Goal: Task Accomplishment & Management: Use online tool/utility

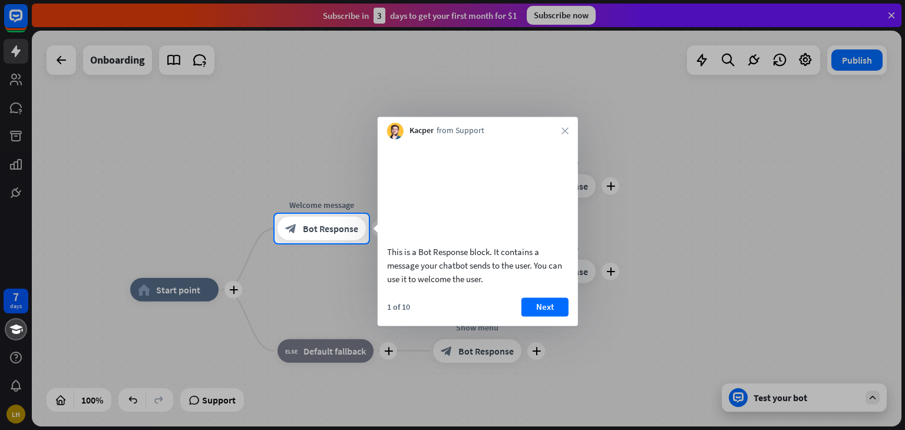
click at [564, 326] on div "1 of 10 Next" at bounding box center [478, 311] width 200 height 28
click at [542, 316] on button "Next" at bounding box center [544, 306] width 47 height 19
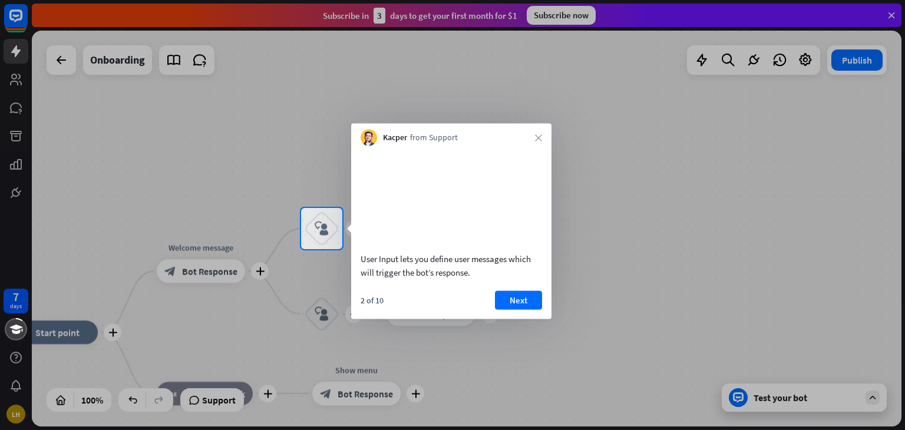
click at [542, 317] on div "2 of 10 Next" at bounding box center [451, 304] width 200 height 28
click at [533, 309] on button "Next" at bounding box center [518, 299] width 47 height 19
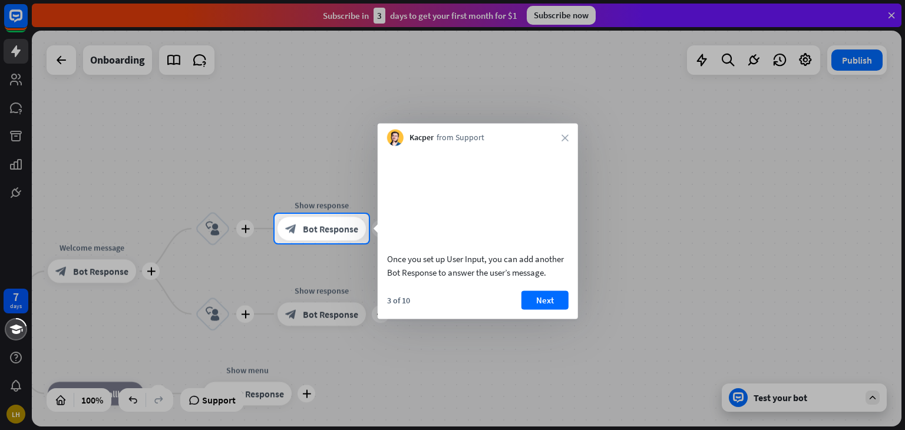
click at [533, 309] on button "Next" at bounding box center [544, 299] width 47 height 19
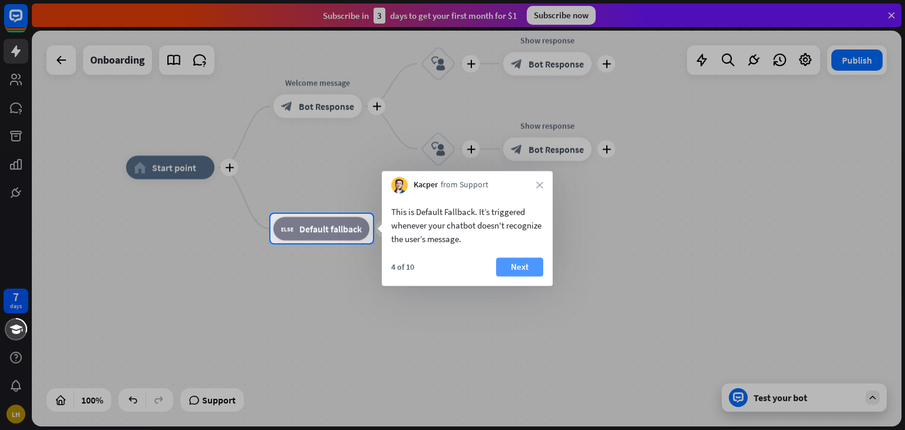
click at [537, 275] on button "Next" at bounding box center [519, 266] width 47 height 19
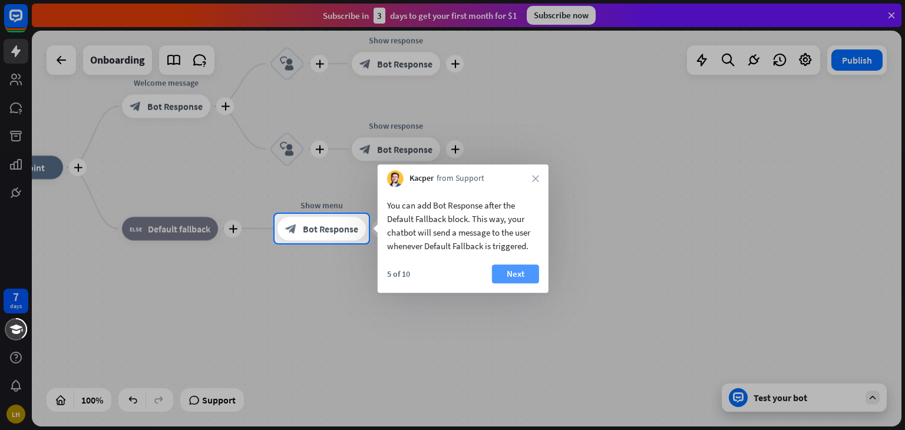
click at [518, 272] on button "Next" at bounding box center [515, 274] width 47 height 19
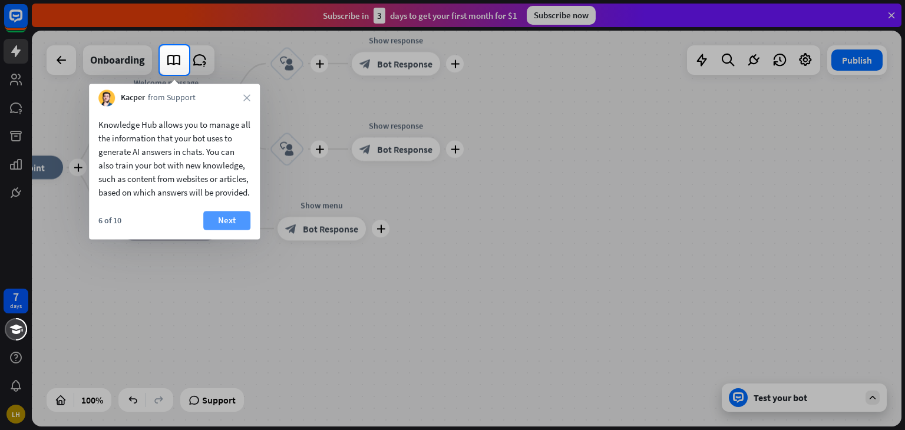
click at [222, 230] on button "Next" at bounding box center [226, 220] width 47 height 19
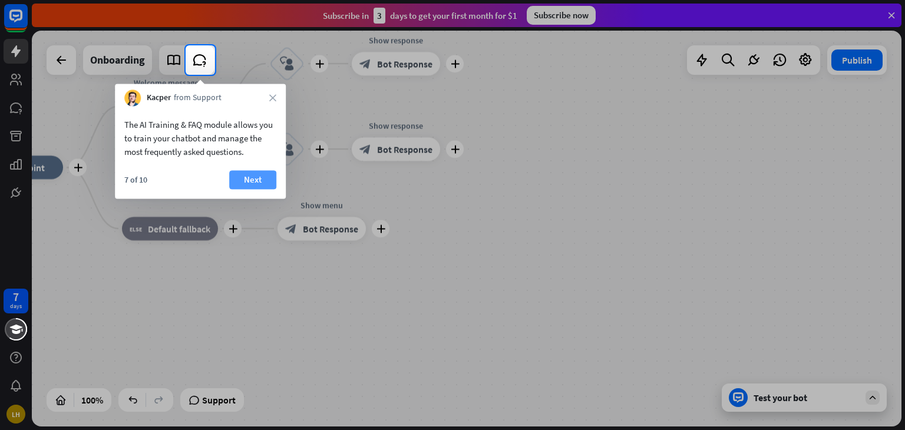
click at [254, 181] on button "Next" at bounding box center [252, 179] width 47 height 19
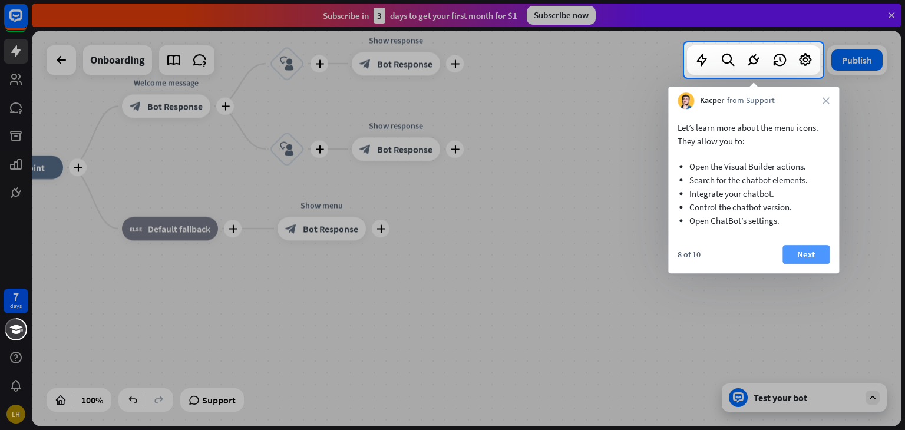
click at [811, 252] on button "Next" at bounding box center [805, 254] width 47 height 19
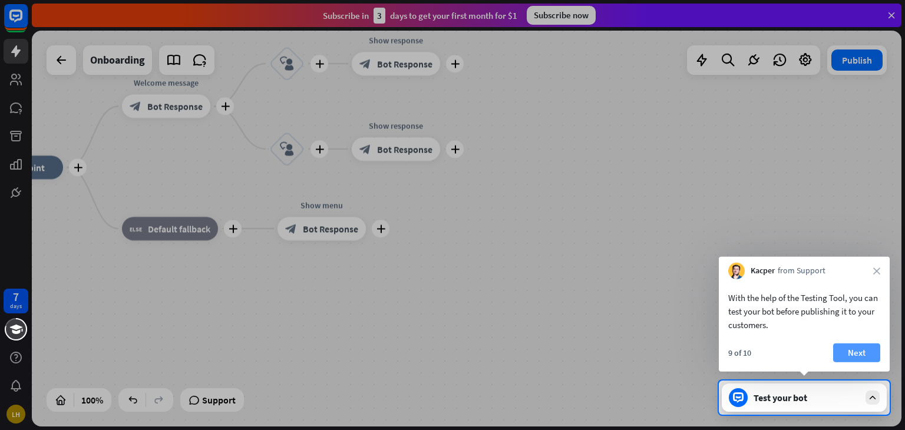
click at [860, 346] on button "Next" at bounding box center [856, 352] width 47 height 19
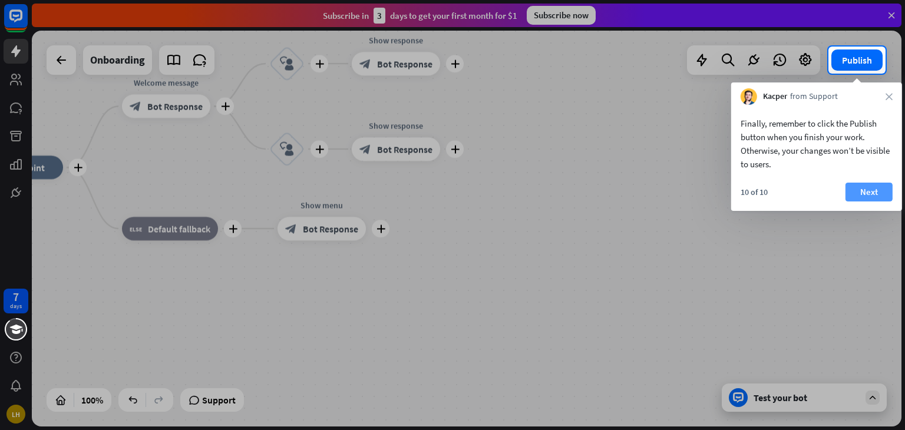
click at [865, 192] on button "Next" at bounding box center [868, 192] width 47 height 19
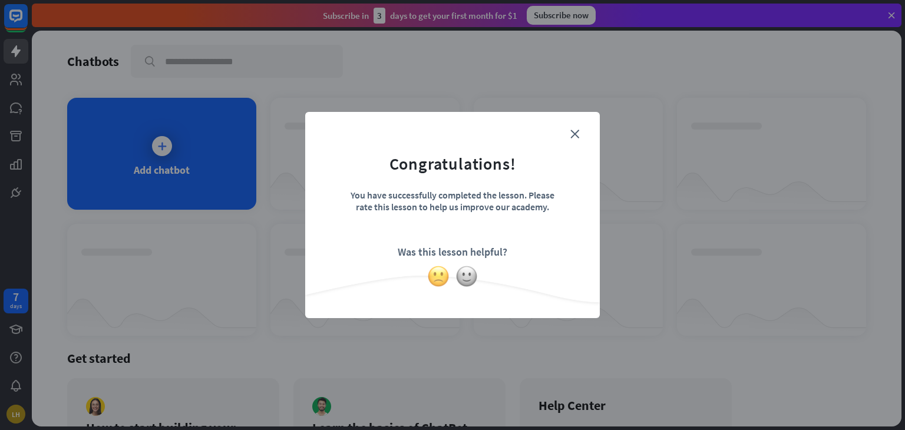
click at [441, 272] on img at bounding box center [438, 276] width 22 height 22
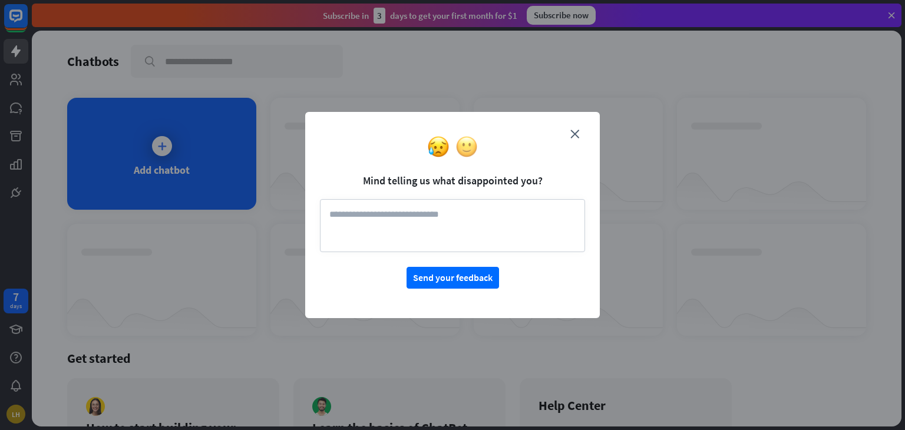
click at [468, 142] on img at bounding box center [466, 146] width 22 height 22
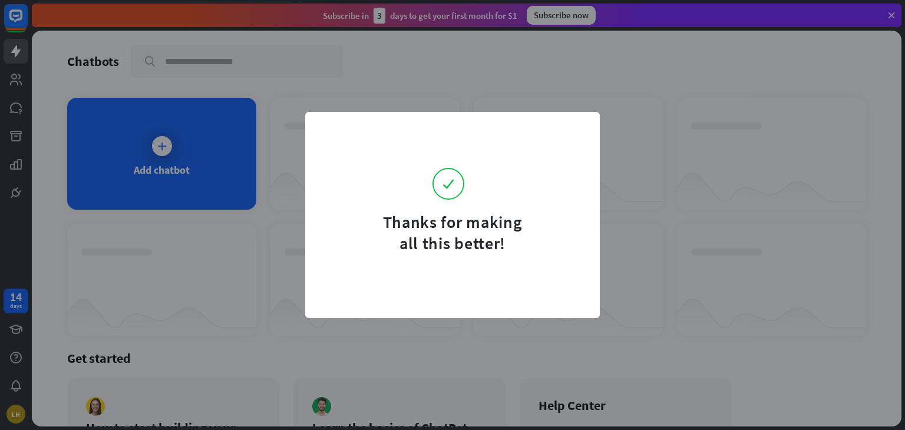
click at [466, 152] on form "Thanks for making all this better!" at bounding box center [452, 190] width 265 height 127
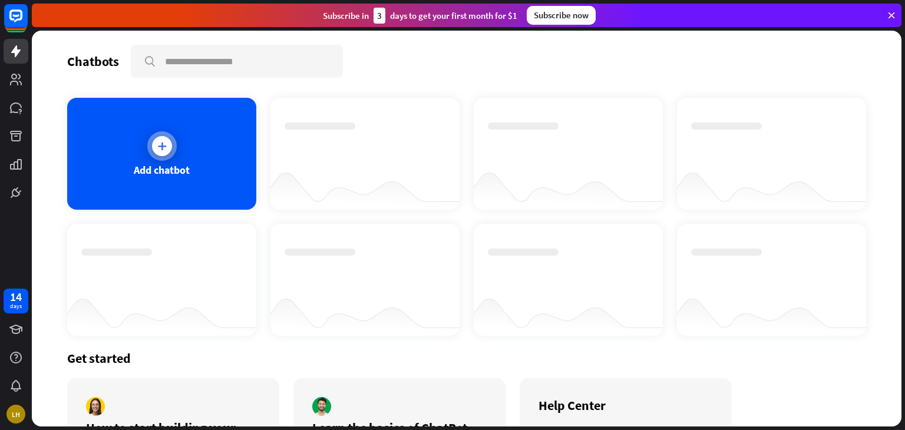
click at [171, 140] on div at bounding box center [161, 145] width 29 height 29
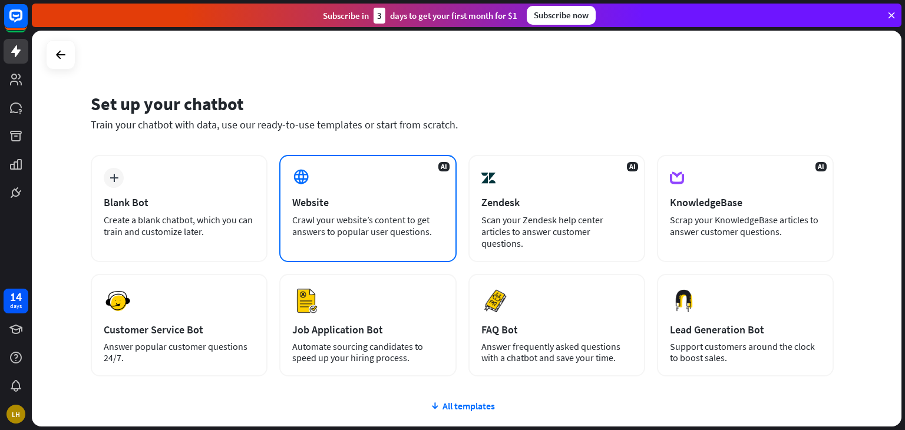
click at [329, 194] on div "AI Website Crawl your website’s content to get answers to popular user question…" at bounding box center [367, 208] width 177 height 107
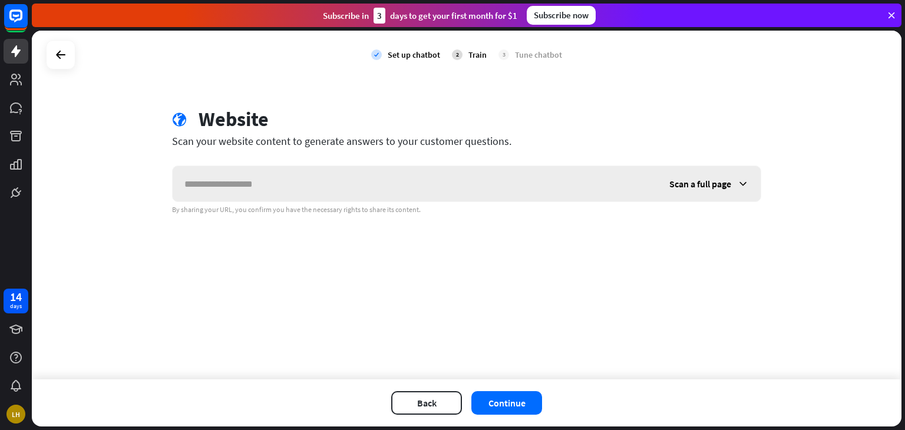
click at [329, 194] on input "text" at bounding box center [415, 183] width 485 height 35
type input "**********"
click at [735, 189] on div "Scan a full page" at bounding box center [708, 183] width 103 height 35
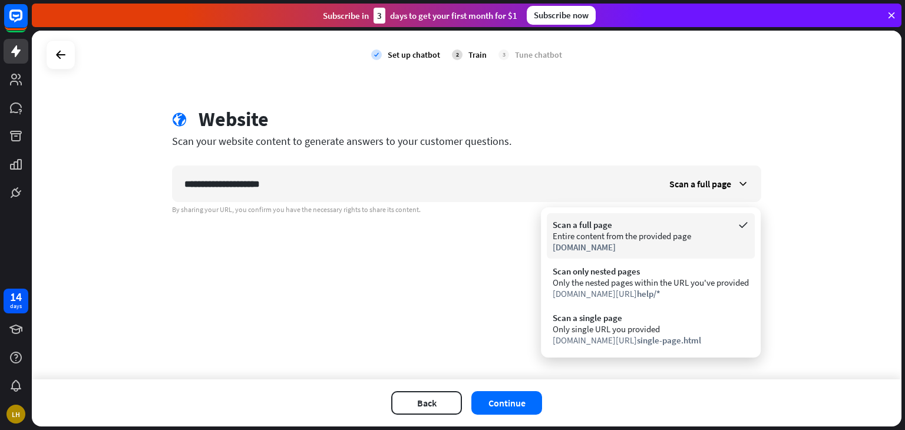
click at [702, 249] on div "[DOMAIN_NAME]" at bounding box center [651, 247] width 196 height 11
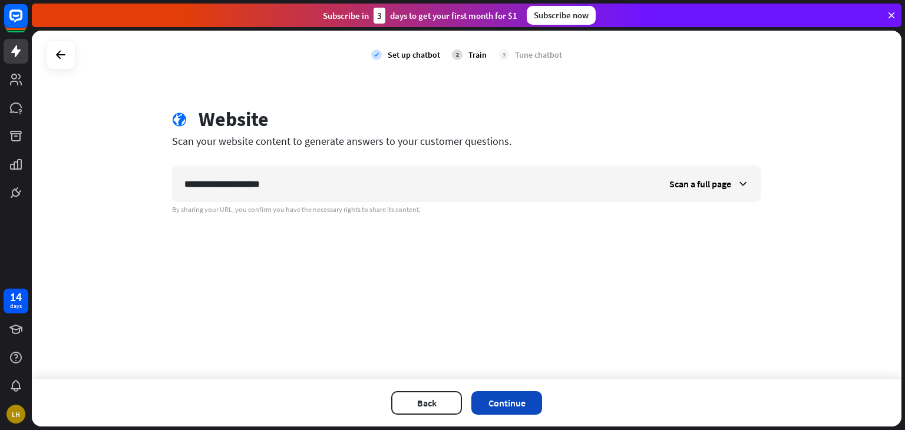
click at [497, 405] on button "Continue" at bounding box center [506, 403] width 71 height 24
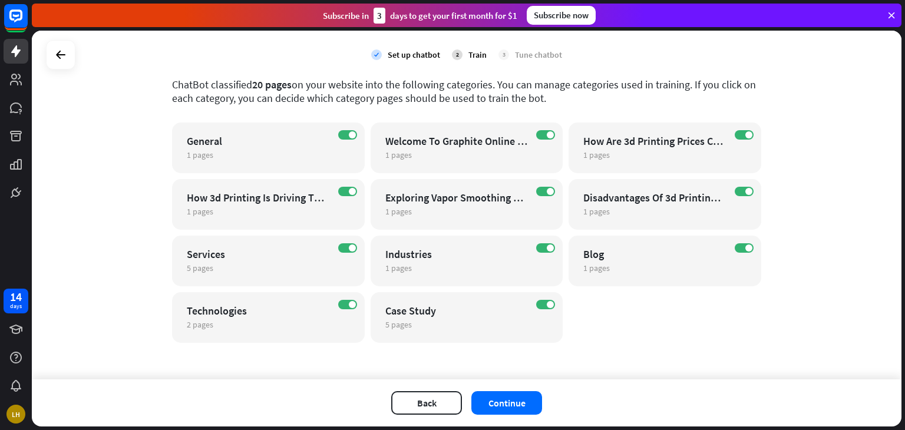
scroll to position [64, 0]
click at [521, 406] on button "Continue" at bounding box center [506, 403] width 71 height 24
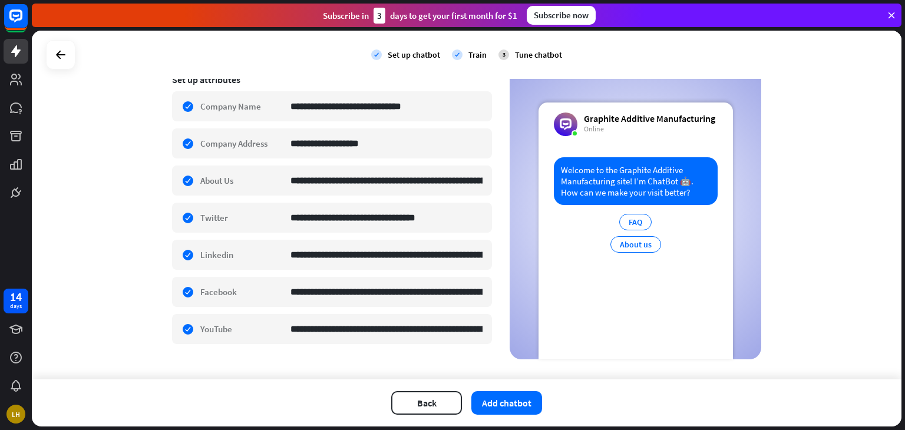
scroll to position [216, 0]
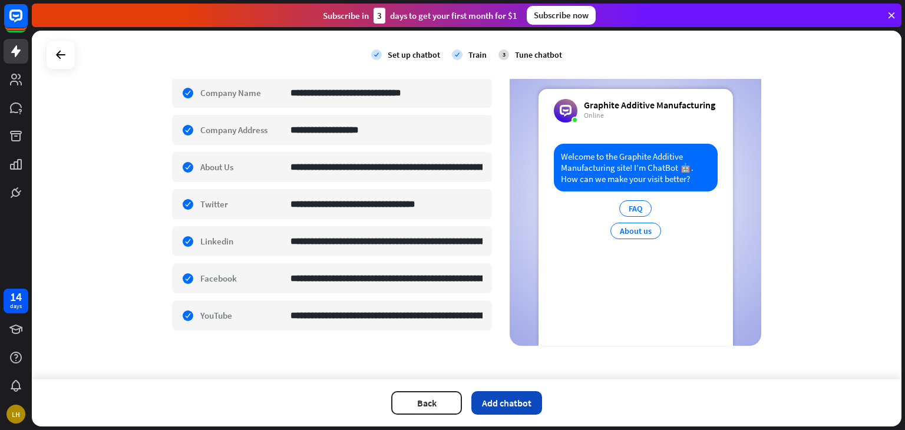
click at [494, 408] on button "Add chatbot" at bounding box center [506, 403] width 71 height 24
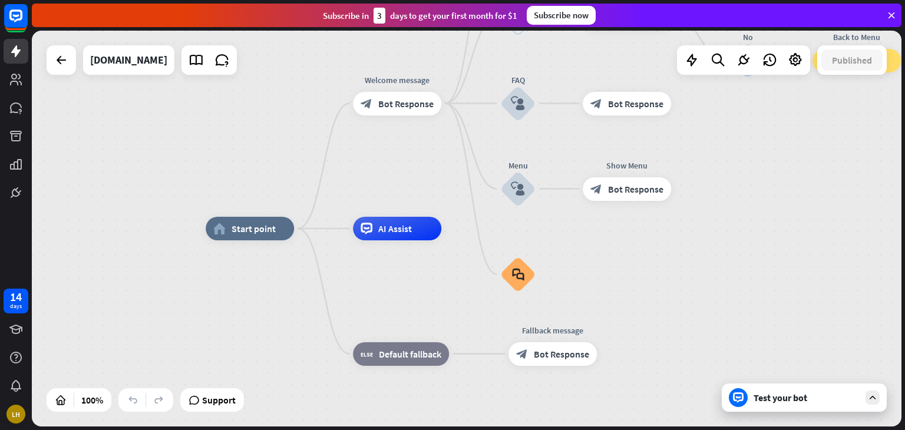
click at [799, 401] on div "Test your bot" at bounding box center [806, 398] width 106 height 12
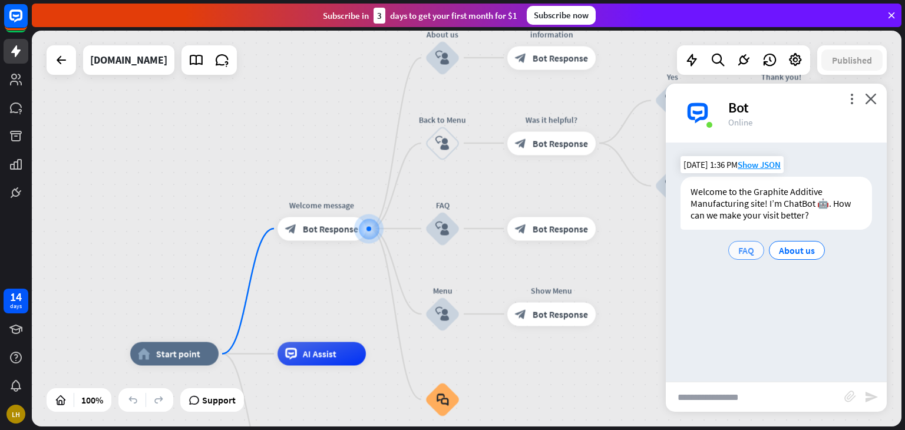
click at [740, 256] on span "FAQ" at bounding box center [746, 250] width 16 height 12
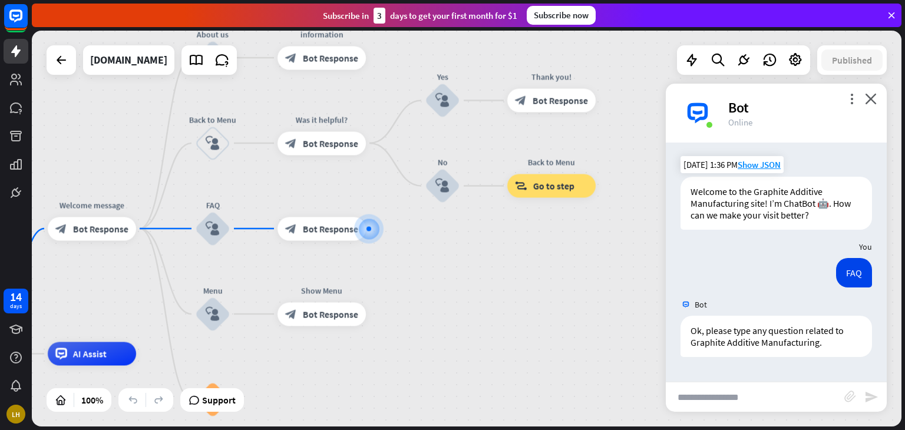
click at [761, 389] on input "text" at bounding box center [755, 396] width 178 height 29
type input "**********"
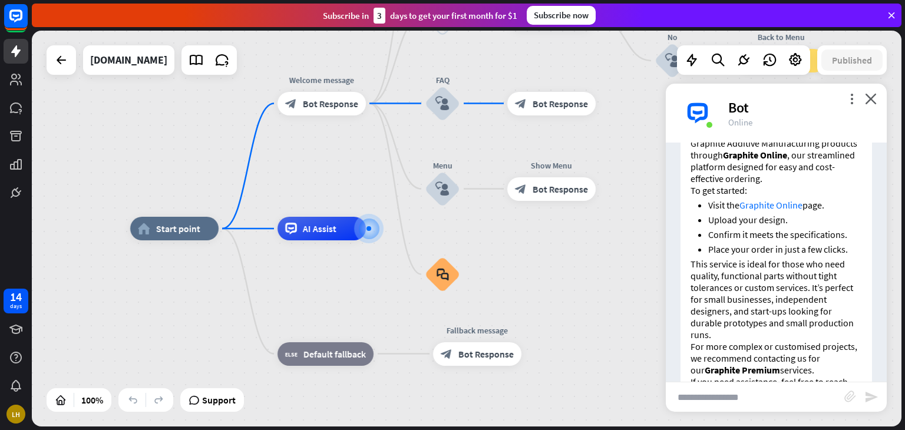
scroll to position [370, 0]
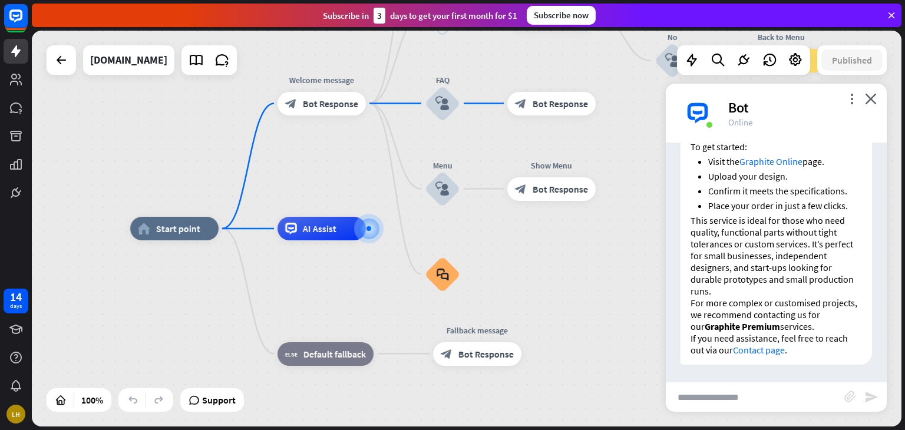
click at [715, 406] on input "text" at bounding box center [755, 396] width 178 height 29
click at [758, 401] on input "****" at bounding box center [755, 396] width 178 height 29
type input "**********"
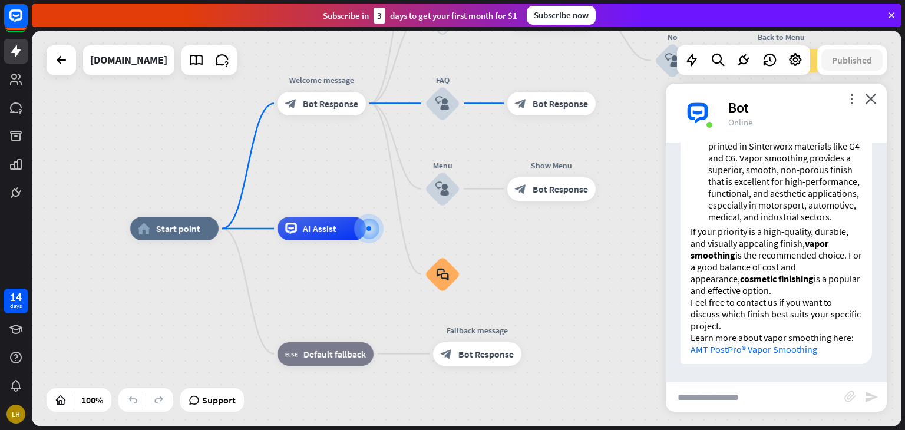
scroll to position [895, 0]
click at [744, 352] on link "AMT PostPro® Vapor Smoothing" at bounding box center [753, 349] width 127 height 12
